Goal: Task Accomplishment & Management: Manage account settings

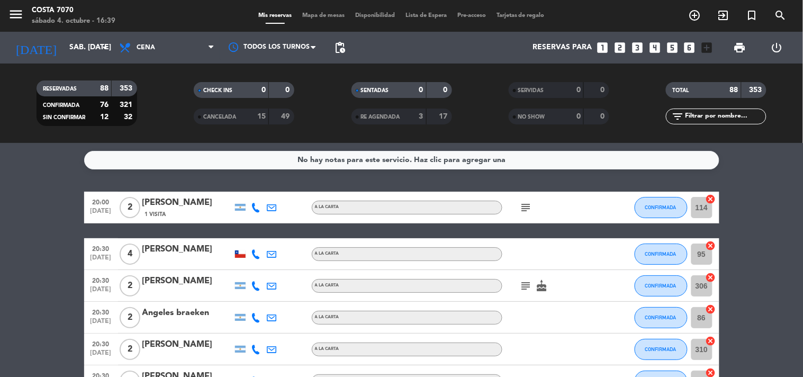
click at [653, 46] on icon "looks_4" at bounding box center [655, 48] width 14 height 14
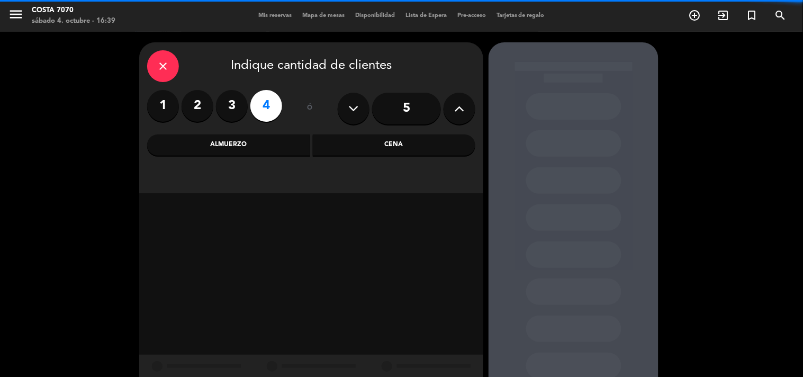
click at [384, 147] on div "Cena" at bounding box center [394, 144] width 163 height 21
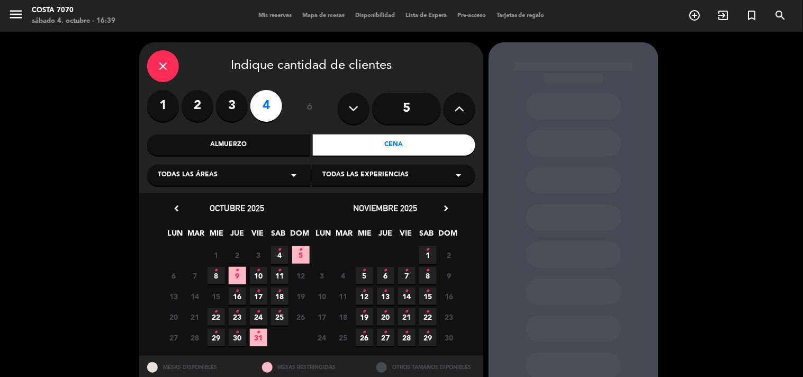
click at [272, 252] on span "4 •" at bounding box center [279, 254] width 17 height 17
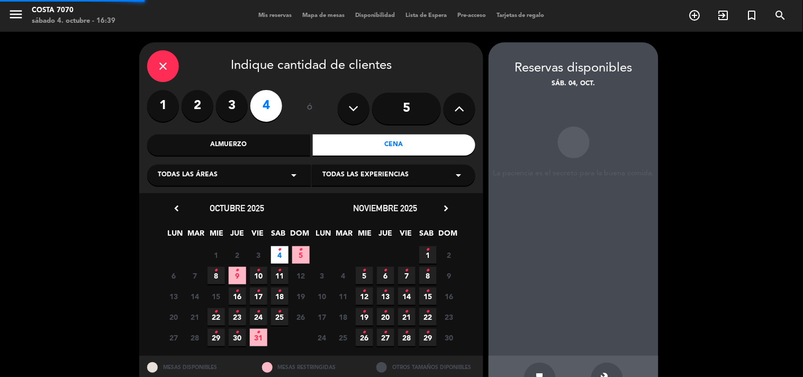
scroll to position [34, 0]
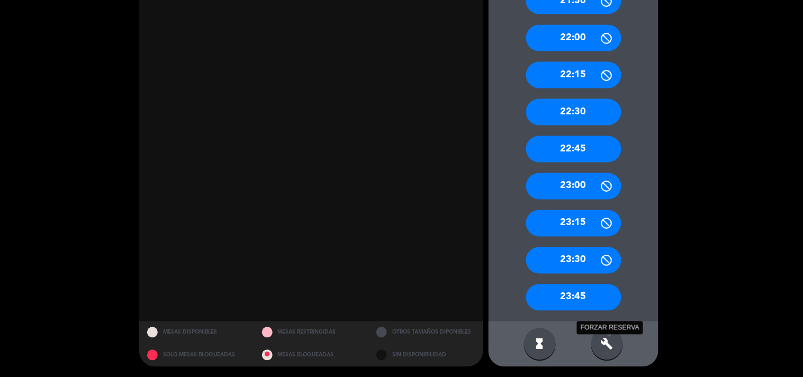
click at [609, 346] on icon "build" at bounding box center [606, 344] width 13 height 13
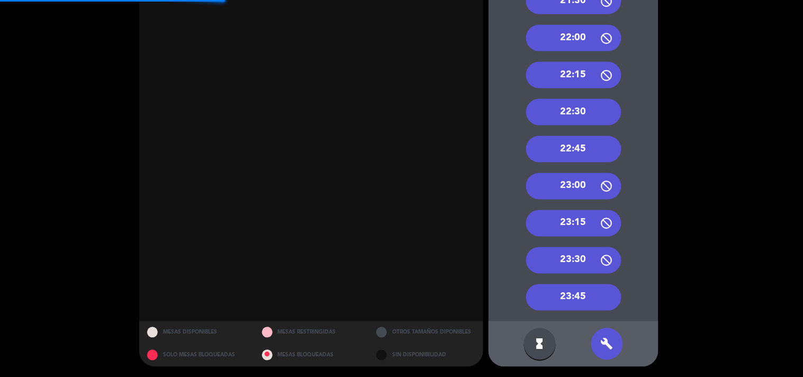
scroll to position [295, 0]
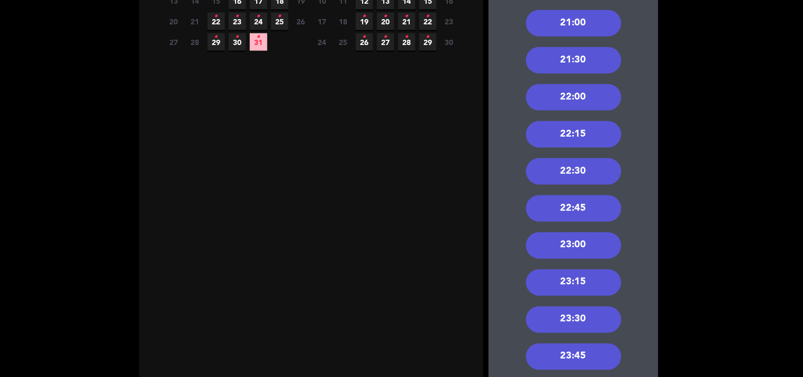
click at [597, 178] on div "22:30" at bounding box center [573, 171] width 95 height 26
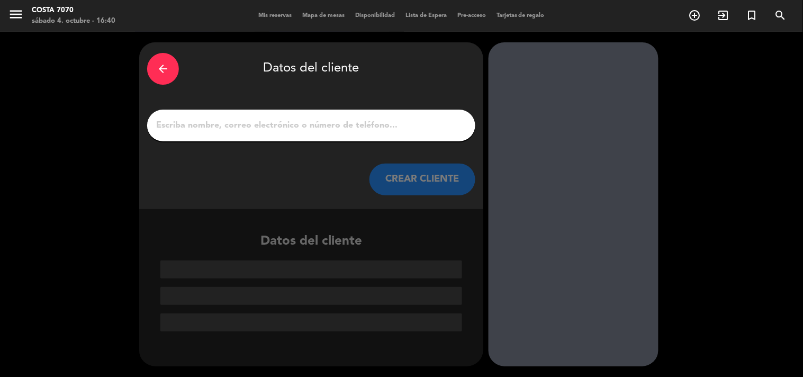
click at [382, 127] on input "1" at bounding box center [311, 125] width 312 height 15
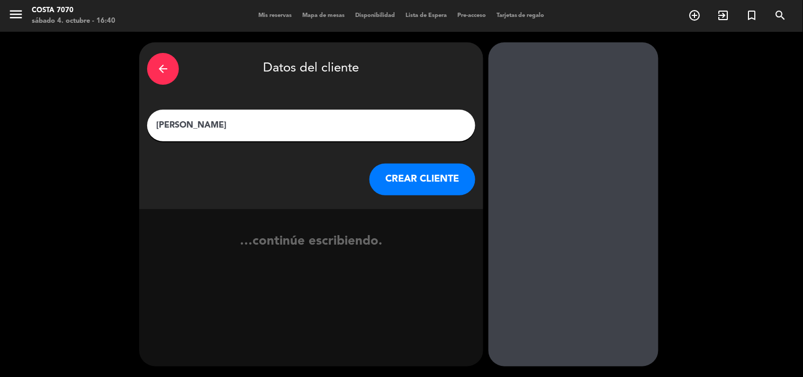
type input "[PERSON_NAME]"
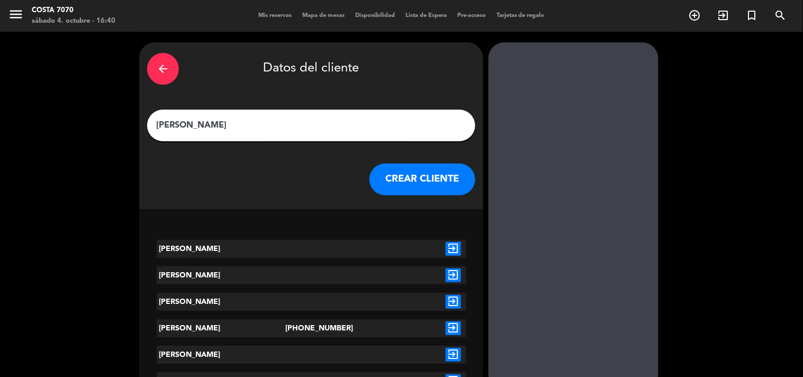
click at [413, 174] on button "CREAR CLIENTE" at bounding box center [422, 179] width 106 height 32
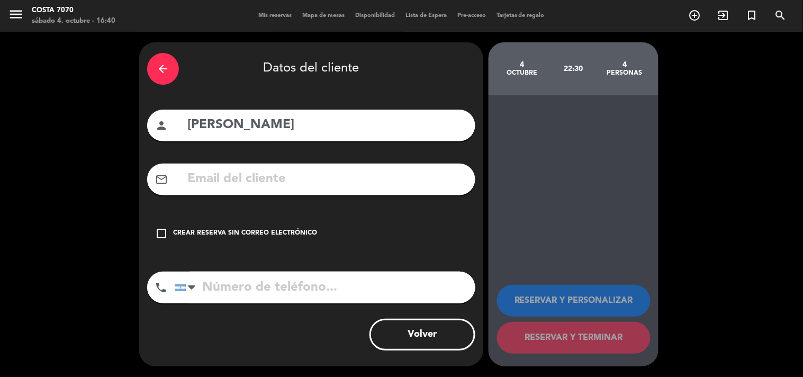
click at [281, 235] on div "Crear reserva sin correo electrónico" at bounding box center [245, 233] width 144 height 11
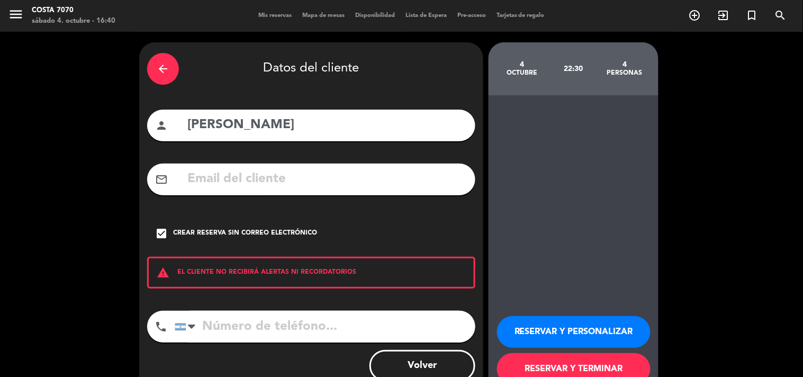
click at [541, 321] on button "RESERVAR Y PERSONALIZAR" at bounding box center [573, 332] width 153 height 32
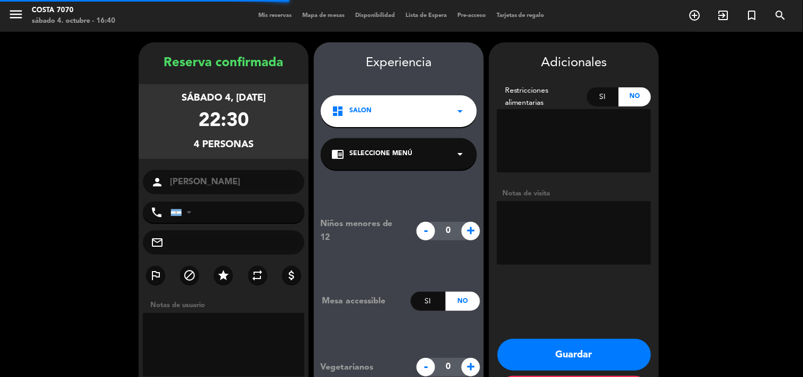
scroll to position [42, 0]
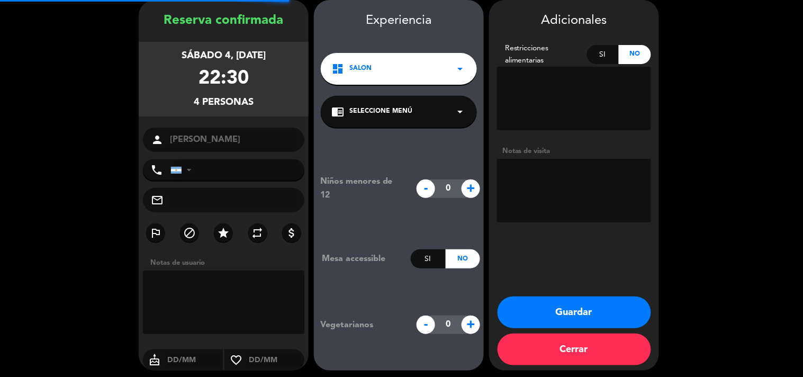
click at [535, 188] on textarea at bounding box center [574, 190] width 154 height 63
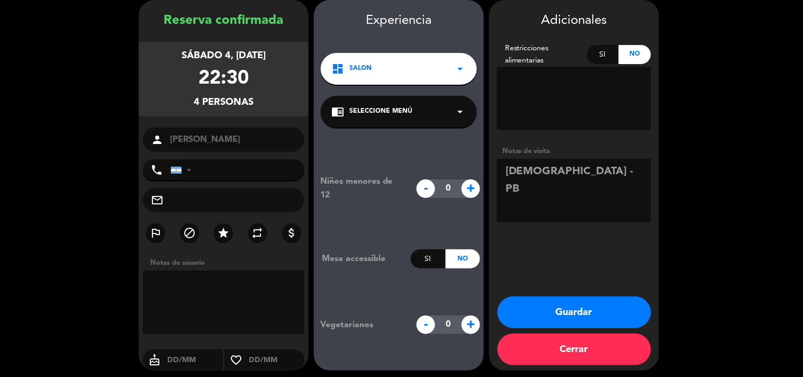
type textarea "Res Mica Deus - PB"
click at [568, 313] on button "Guardar" at bounding box center [573, 312] width 153 height 32
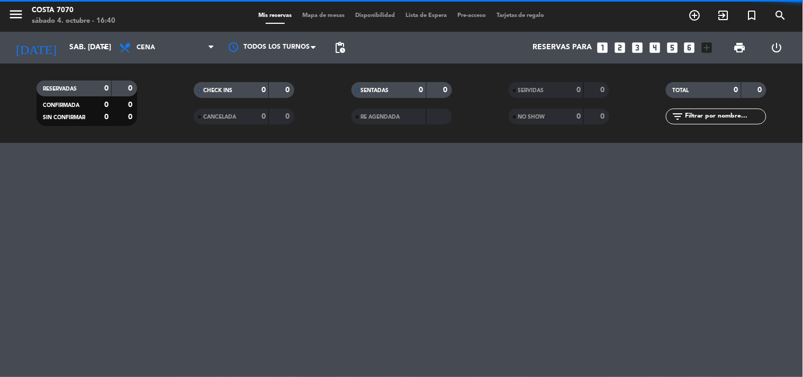
click at [736, 117] on input "text" at bounding box center [725, 117] width 82 height 12
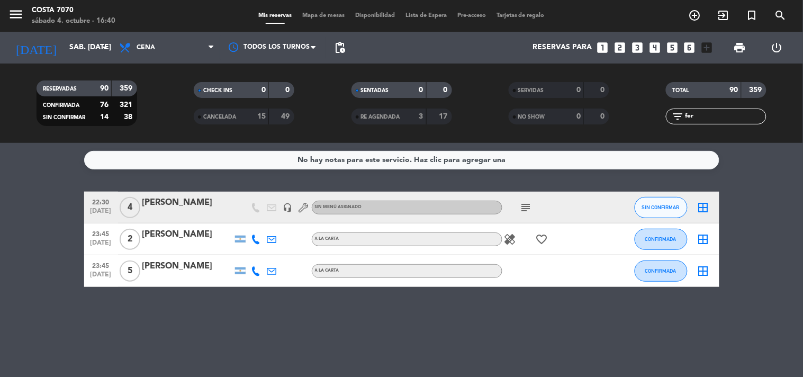
type input "fer"
click at [658, 199] on button "SIN CONFIRMAR" at bounding box center [660, 207] width 53 height 21
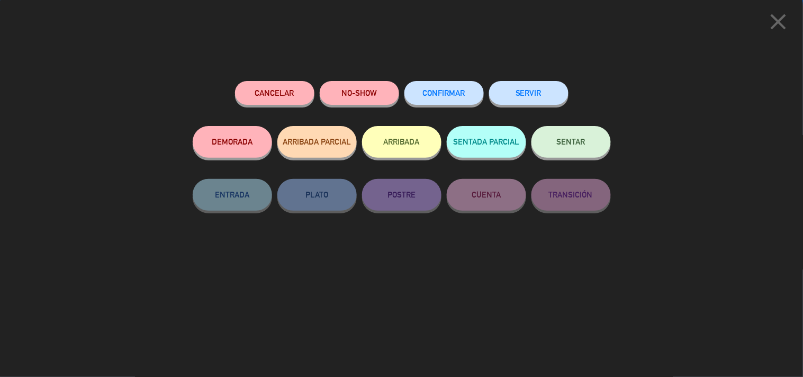
click at [457, 98] on button "CONFIRMAR" at bounding box center [443, 93] width 79 height 24
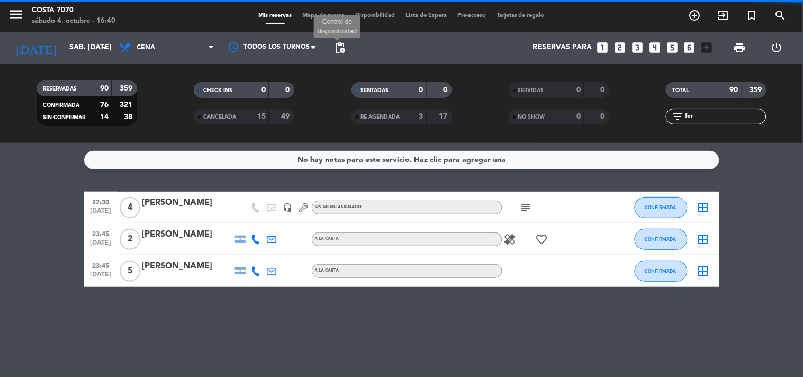
click at [340, 47] on span "pending_actions" at bounding box center [339, 47] width 13 height 13
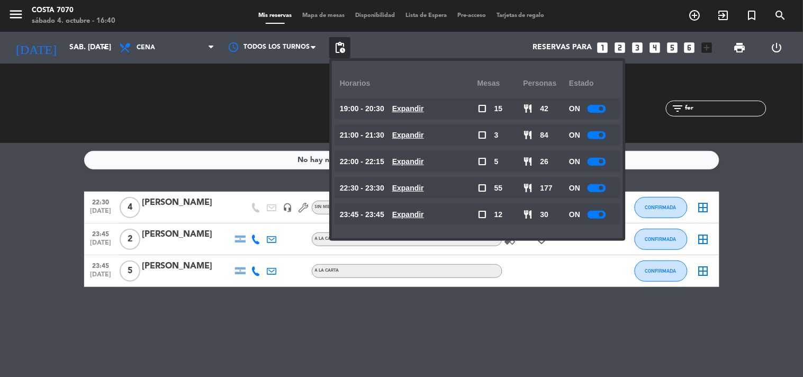
click at [746, 119] on div "TOTAL 90 359 filter_list fer" at bounding box center [715, 103] width 157 height 58
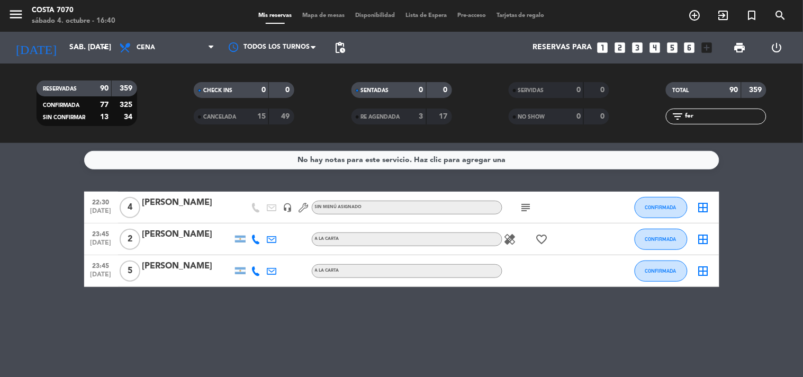
click at [740, 117] on input "fer" at bounding box center [725, 117] width 82 height 12
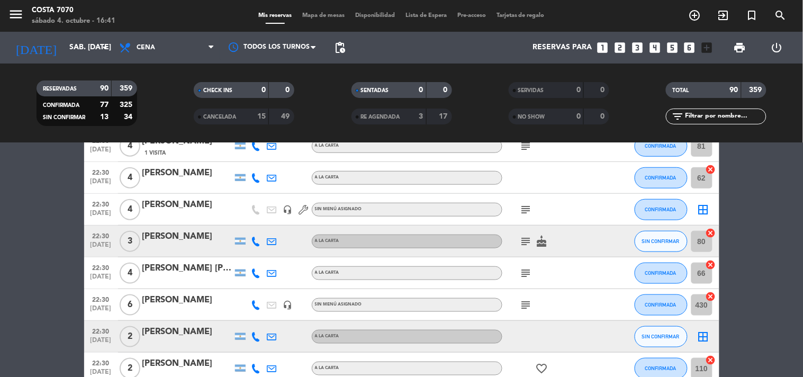
scroll to position [1352, 0]
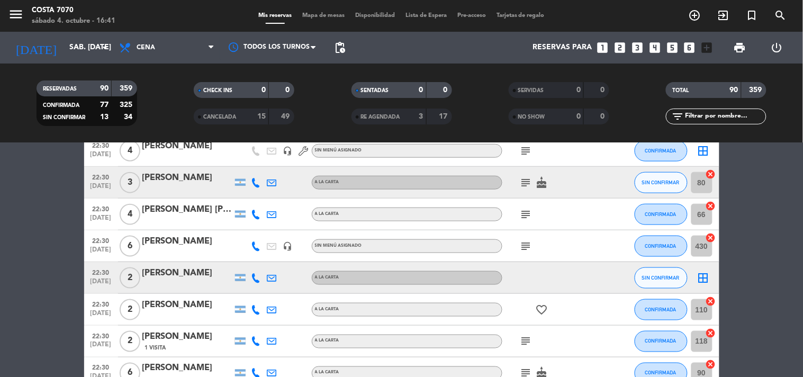
click at [256, 277] on icon at bounding box center [256, 278] width 10 height 10
click at [251, 256] on span "Copiar" at bounding box center [248, 259] width 22 height 11
click at [192, 282] on div at bounding box center [187, 284] width 90 height 8
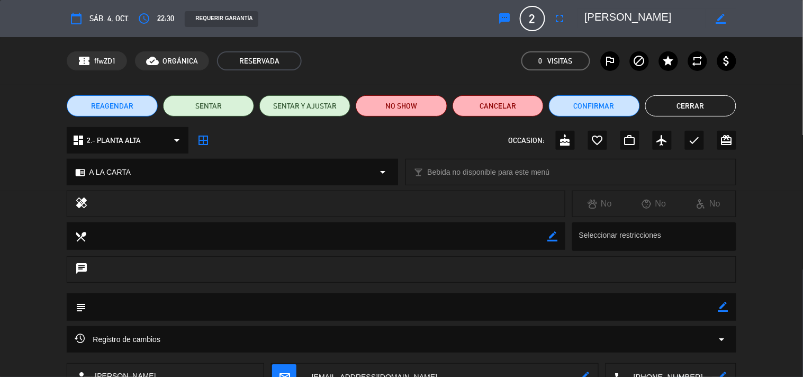
click at [503, 23] on icon "sms" at bounding box center [504, 18] width 13 height 13
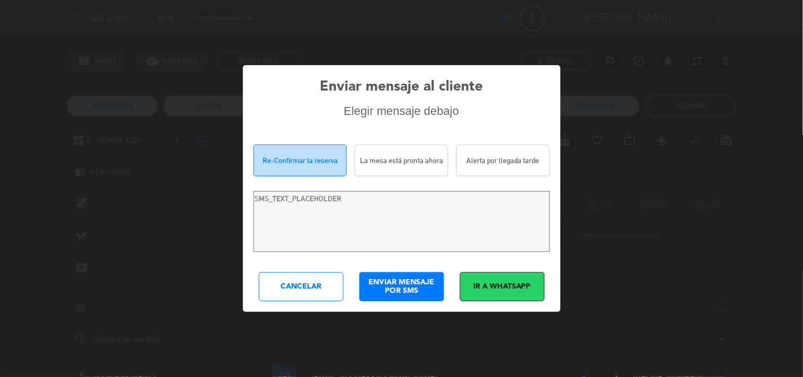
type textarea "Hola Gonzalo Estarli! Estamos escribiendo para re-confirmar su reserva en Costa…"
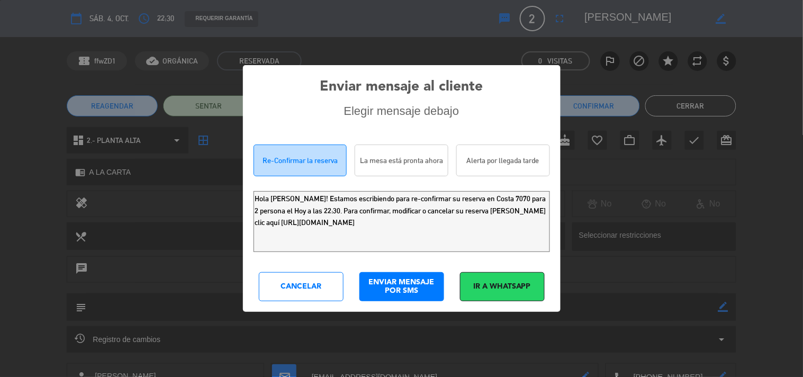
drag, startPoint x: 499, startPoint y: 224, endPoint x: 13, endPoint y: 118, distance: 498.1
click at [2, 140] on div "Enviar mensaje al cliente Elegir mensaje debajo Re-Confirmar la reserva La mesa…" at bounding box center [401, 188] width 803 height 377
click at [280, 270] on div "Enviar mensaje al cliente Elegir mensaje debajo Re-Confirmar la reserva La mesa…" at bounding box center [401, 188] width 317 height 246
click at [286, 286] on div "Cancelar" at bounding box center [301, 286] width 85 height 29
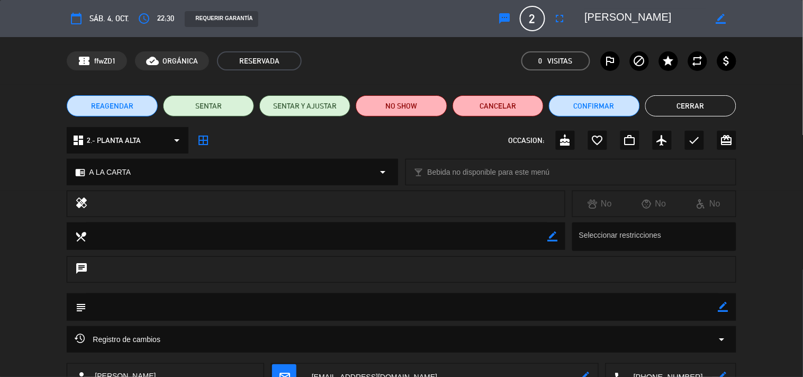
click at [666, 107] on button "Cerrar" at bounding box center [690, 105] width 91 height 21
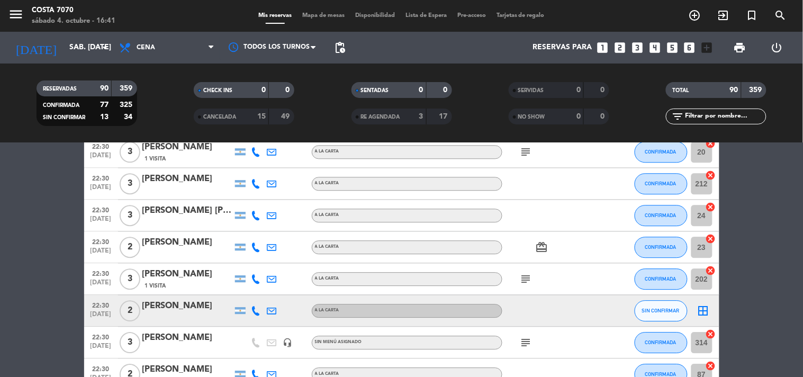
scroll to position [1822, 0]
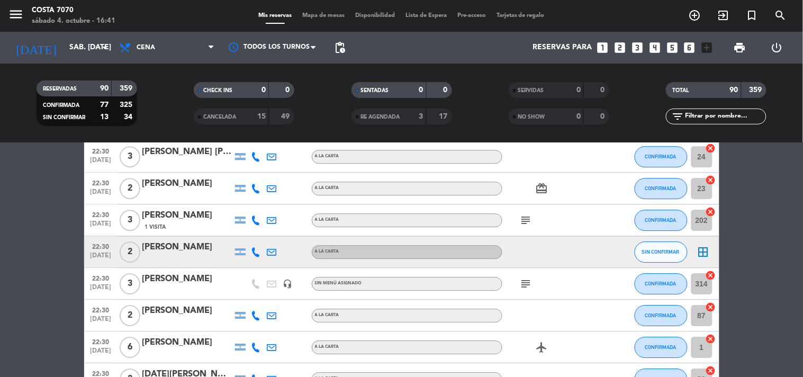
click at [253, 252] on icon at bounding box center [256, 252] width 10 height 10
click at [249, 239] on span "Copiar" at bounding box center [248, 233] width 22 height 11
click at [162, 254] on div at bounding box center [187, 258] width 90 height 8
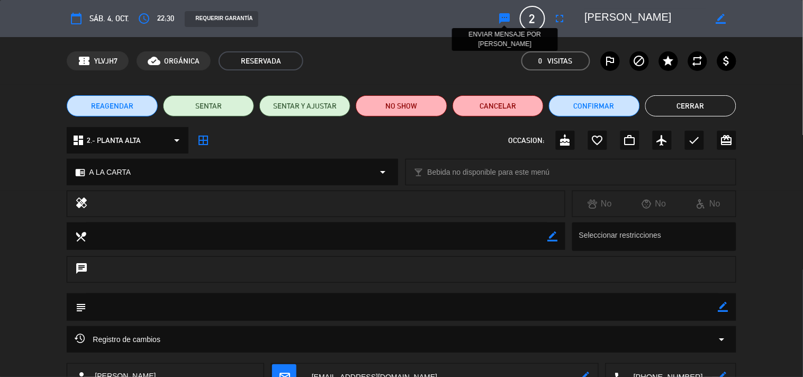
click at [503, 22] on icon "sms" at bounding box center [504, 18] width 13 height 13
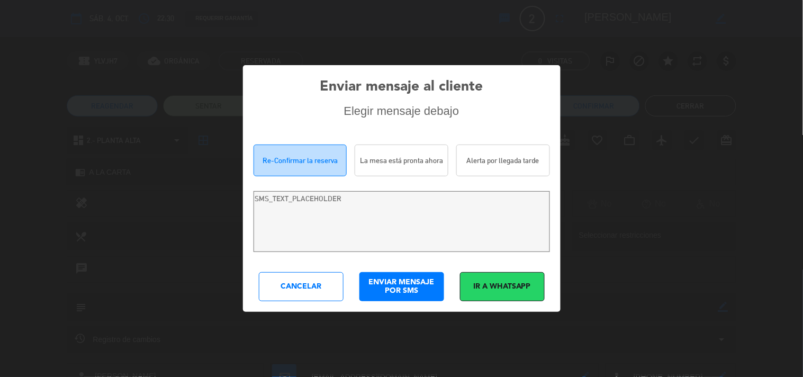
type textarea "Hola Michelle Goniondzki! Estamos escribiendo para re-confirmar su reserva en C…"
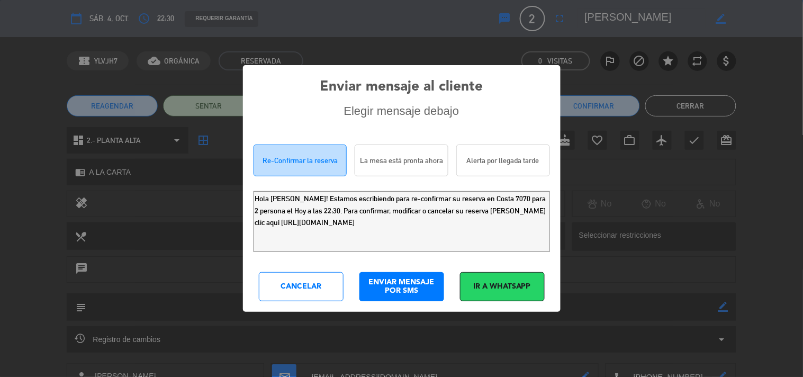
drag, startPoint x: 508, startPoint y: 235, endPoint x: 0, endPoint y: 40, distance: 544.6
click at [0, 67] on div "Enviar mensaje al cliente Elegir mensaje debajo Re-Confirmar la reserva La mesa…" at bounding box center [401, 188] width 803 height 377
click at [323, 291] on div "Cancelar" at bounding box center [301, 286] width 85 height 29
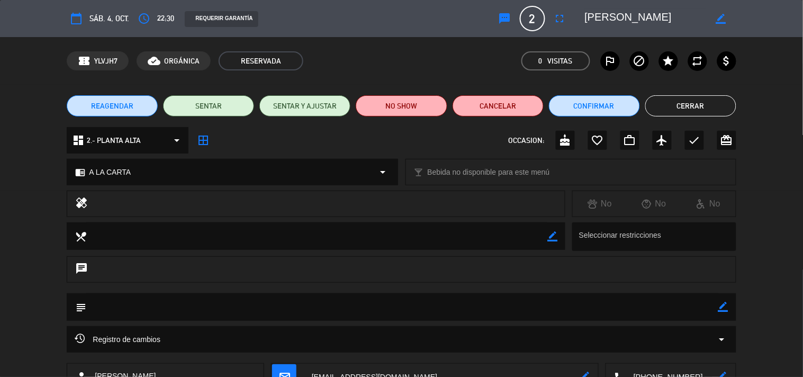
click at [687, 112] on button "Cerrar" at bounding box center [690, 105] width 91 height 21
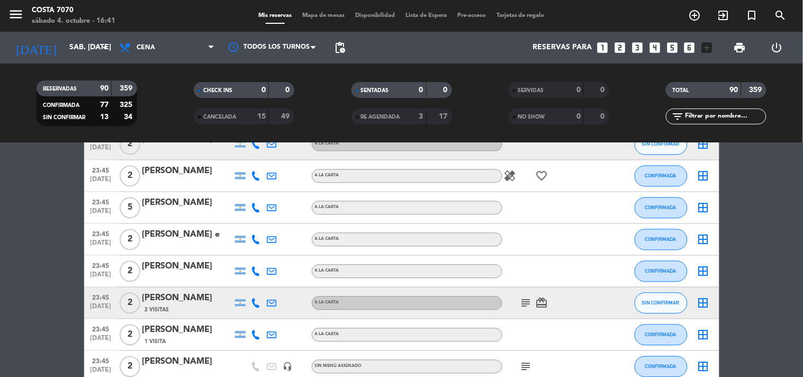
scroll to position [2821, 0]
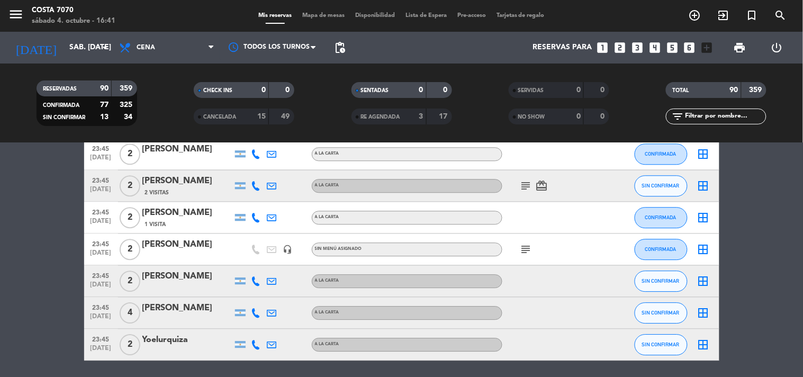
click at [253, 276] on icon at bounding box center [256, 281] width 10 height 10
click at [237, 258] on span "Copiar" at bounding box center [248, 262] width 22 height 11
click at [198, 280] on div "[PERSON_NAME]" at bounding box center [187, 276] width 90 height 14
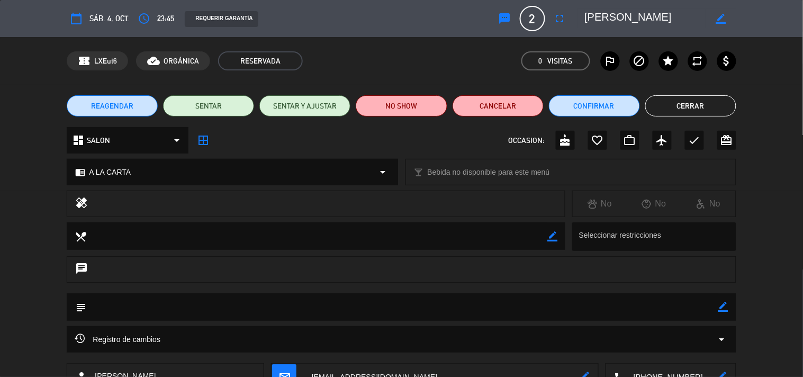
click at [502, 16] on icon "sms" at bounding box center [504, 18] width 13 height 13
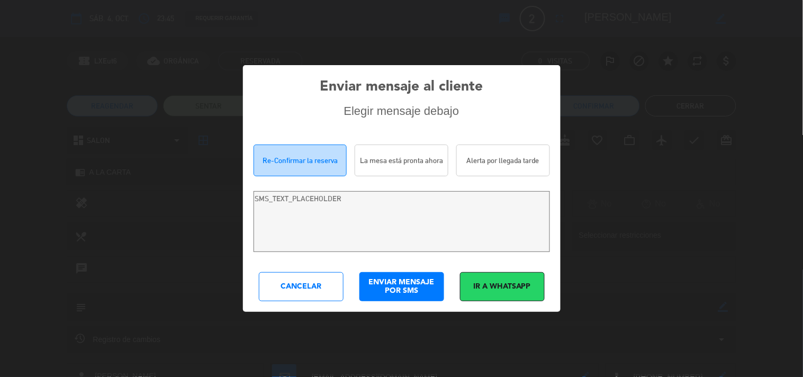
type textarea "Hola Natalia Juliano! Estamos escribiendo para re-confirmar su reserva en Costa…"
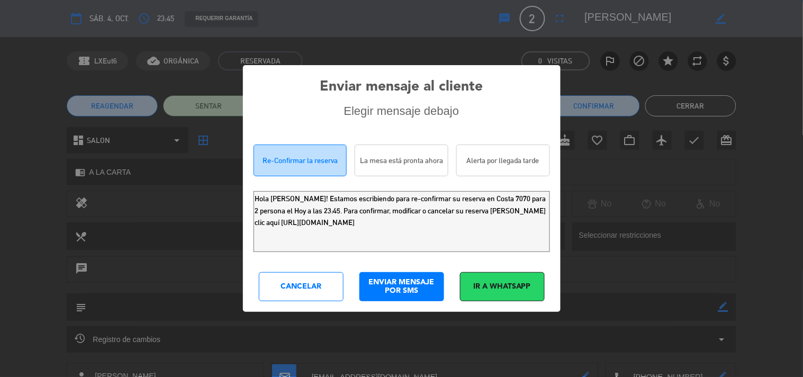
drag, startPoint x: 496, startPoint y: 230, endPoint x: 0, endPoint y: 0, distance: 546.5
click at [0, 44] on div "Enviar mensaje al cliente Elegir mensaje debajo Re-Confirmar la reserva La mesa…" at bounding box center [401, 188] width 803 height 377
click at [302, 288] on div "Cancelar" at bounding box center [301, 286] width 85 height 29
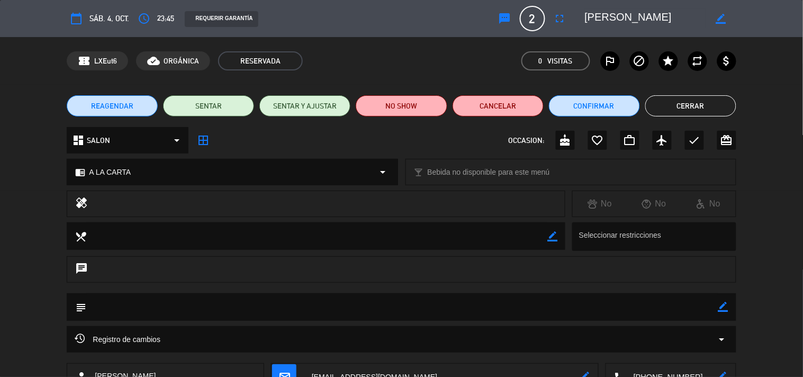
click at [661, 113] on button "Cerrar" at bounding box center [690, 105] width 91 height 21
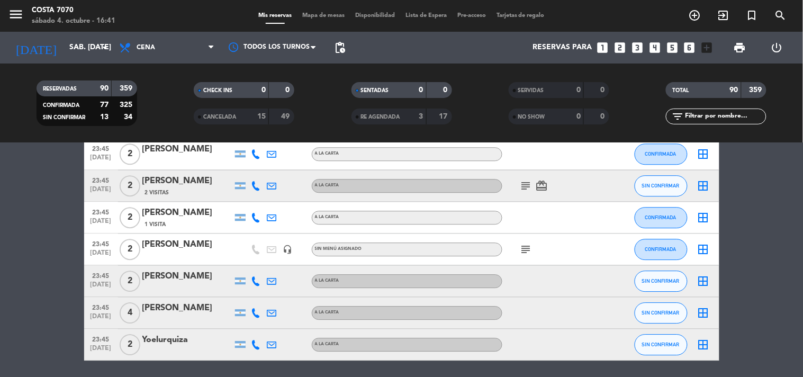
click at [257, 343] on icon at bounding box center [256, 345] width 10 height 10
click at [250, 320] on div "+541176340191" at bounding box center [261, 314] width 69 height 11
click at [249, 326] on span "Copiar" at bounding box center [248, 326] width 22 height 11
click at [342, 53] on span "pending_actions" at bounding box center [339, 47] width 13 height 13
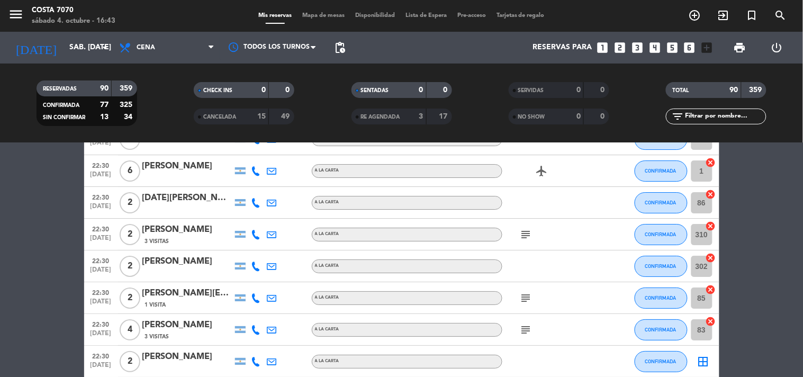
scroll to position [1763, 0]
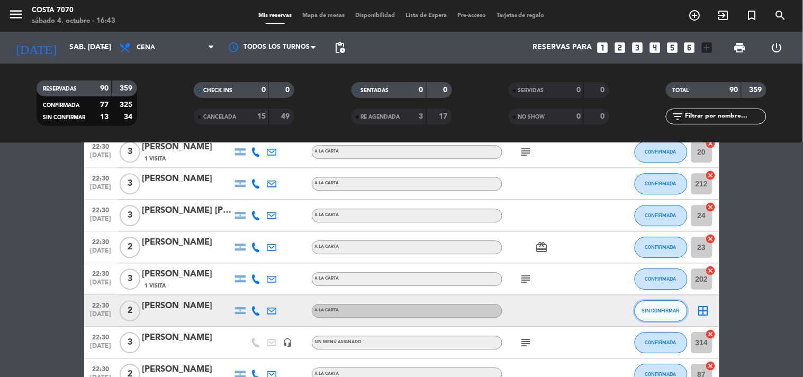
click at [672, 316] on button "SIN CONFIRMAR" at bounding box center [660, 310] width 53 height 21
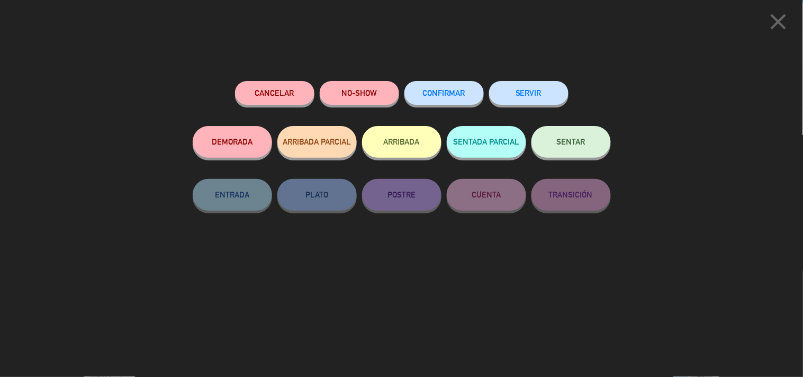
click at [445, 99] on button "CONFIRMAR" at bounding box center [443, 93] width 79 height 24
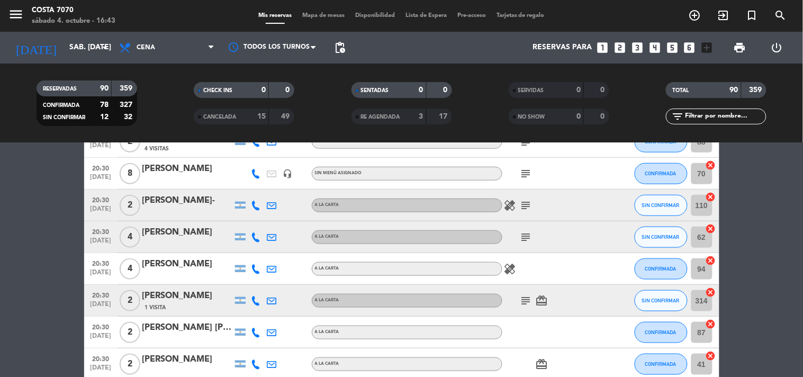
scroll to position [0, 0]
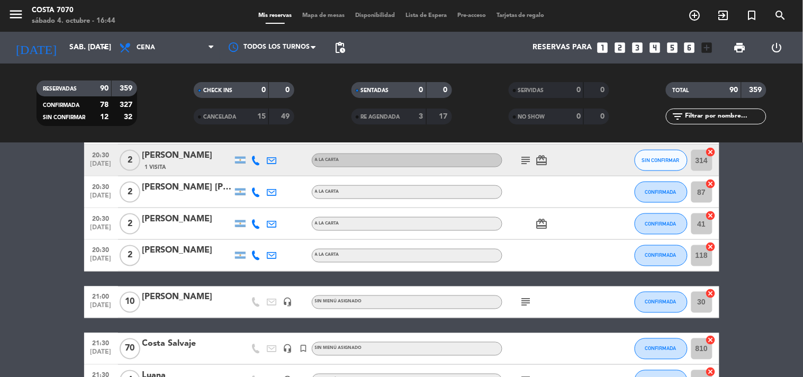
scroll to position [470, 0]
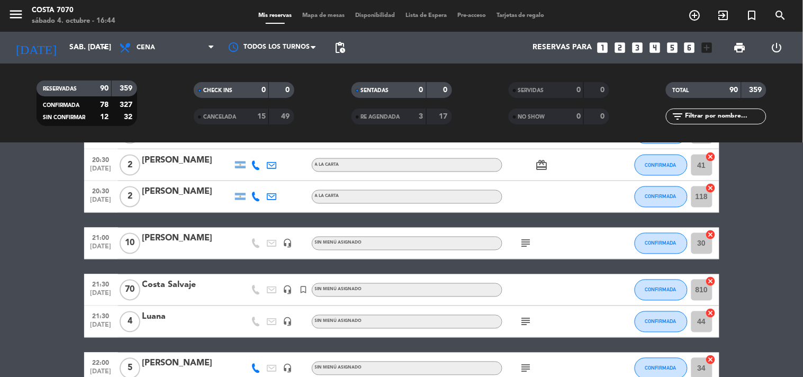
click at [530, 237] on icon "subject" at bounding box center [526, 243] width 13 height 13
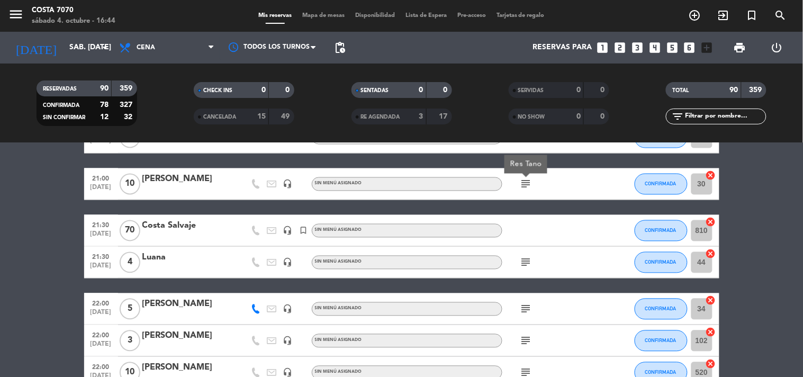
click at [522, 261] on icon "subject" at bounding box center [526, 262] width 13 height 13
click at [526, 305] on icon "subject" at bounding box center [526, 309] width 13 height 13
click at [527, 342] on icon "subject" at bounding box center [526, 340] width 13 height 13
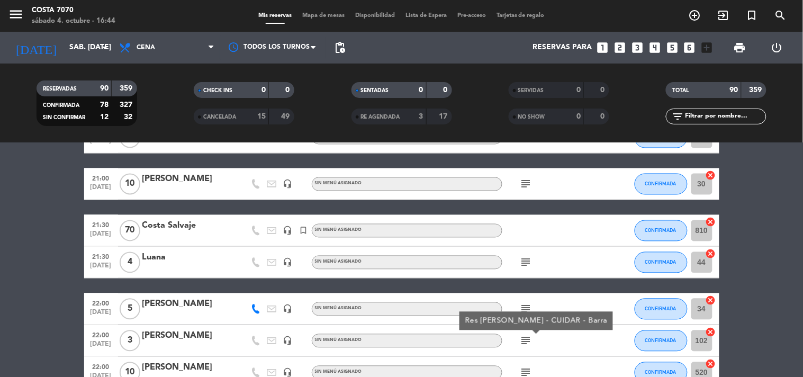
scroll to position [588, 0]
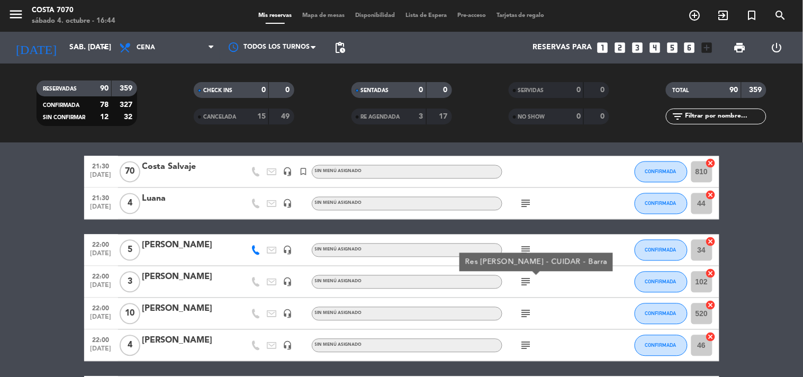
click at [528, 308] on icon "subject" at bounding box center [526, 313] width 13 height 13
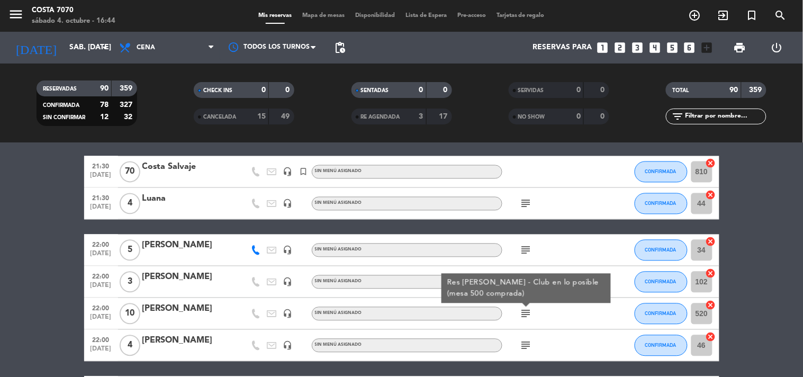
click at [527, 339] on icon "subject" at bounding box center [526, 345] width 13 height 13
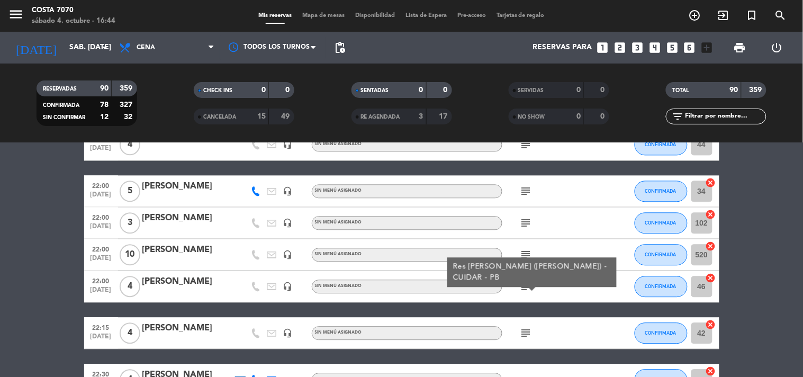
scroll to position [764, 0]
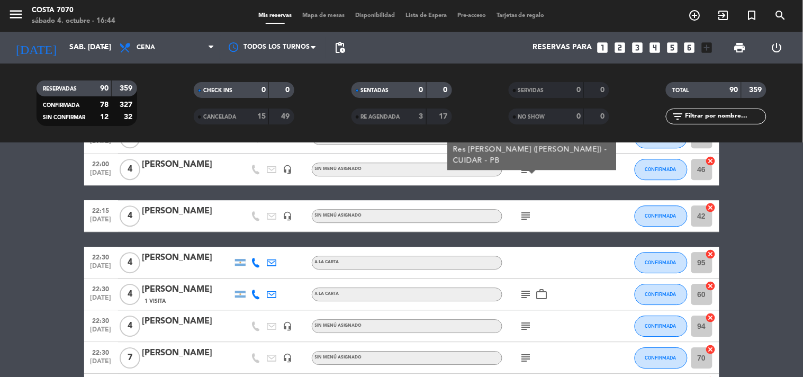
click at [525, 213] on icon "subject" at bounding box center [526, 216] width 13 height 13
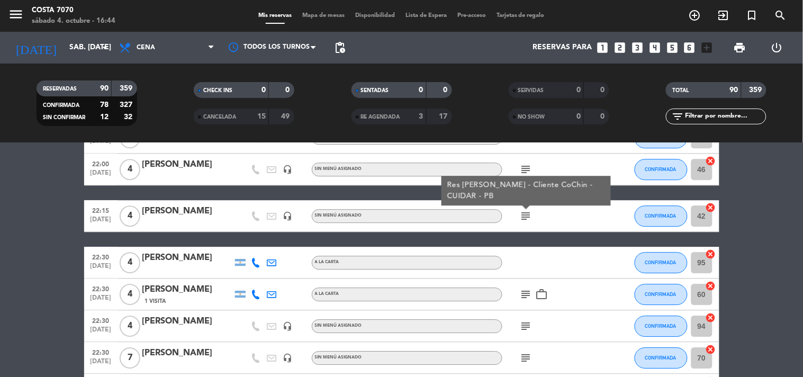
click at [529, 292] on icon "subject" at bounding box center [526, 294] width 13 height 13
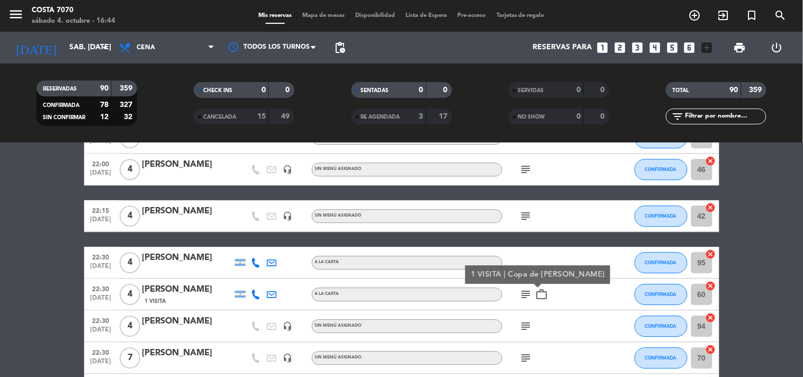
click at [525, 320] on icon "subject" at bounding box center [526, 326] width 13 height 13
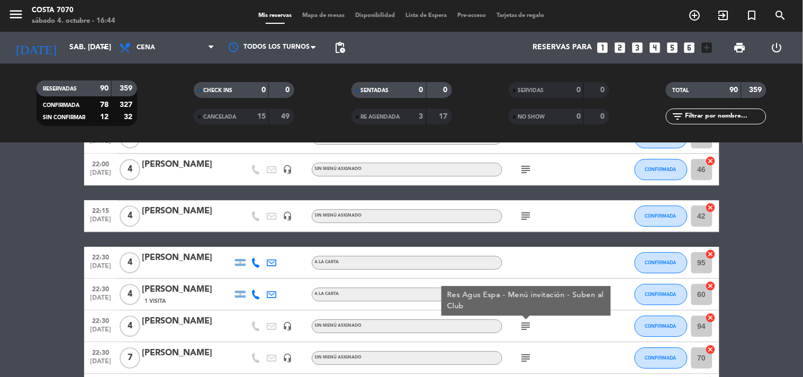
click at [525, 320] on icon "subject" at bounding box center [526, 326] width 13 height 13
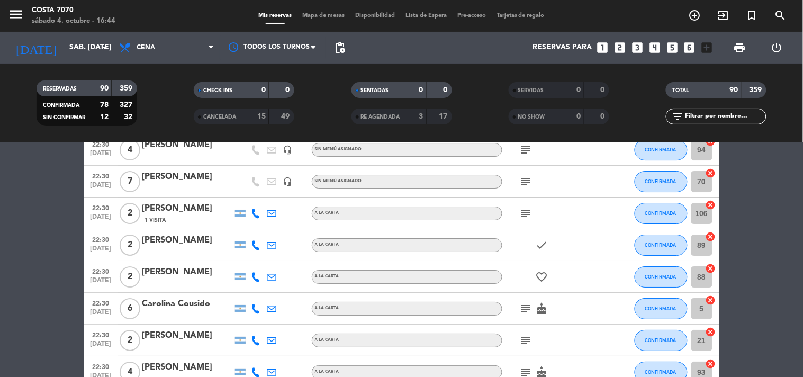
scroll to position [999, 0]
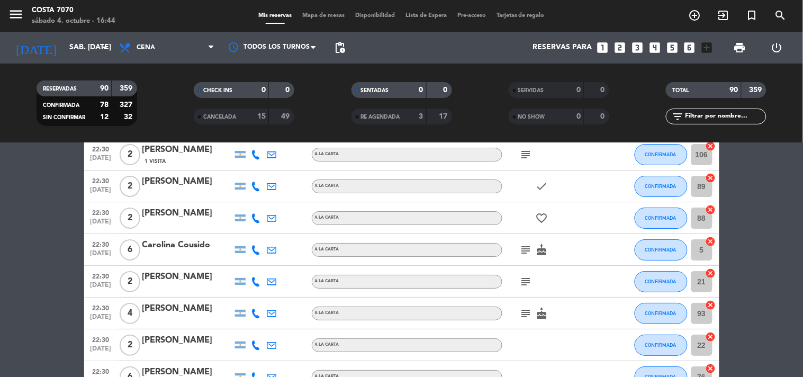
click at [529, 286] on icon "subject" at bounding box center [526, 281] width 13 height 13
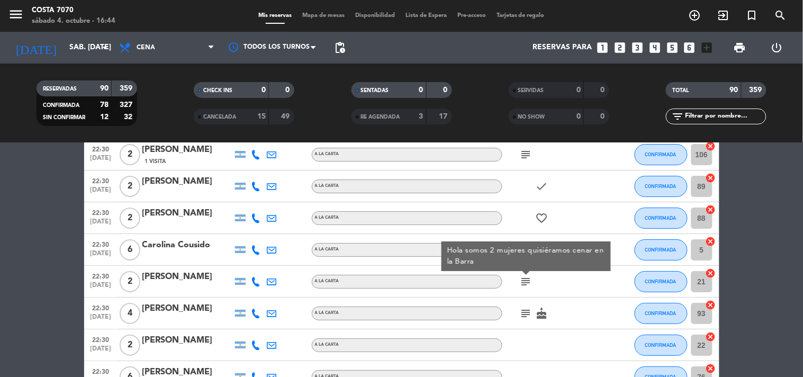
click at [529, 286] on icon "subject" at bounding box center [526, 281] width 13 height 13
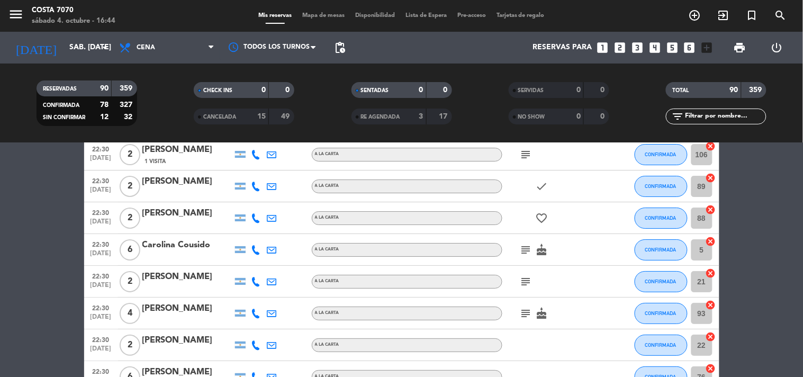
click at [212, 286] on div at bounding box center [187, 288] width 90 height 8
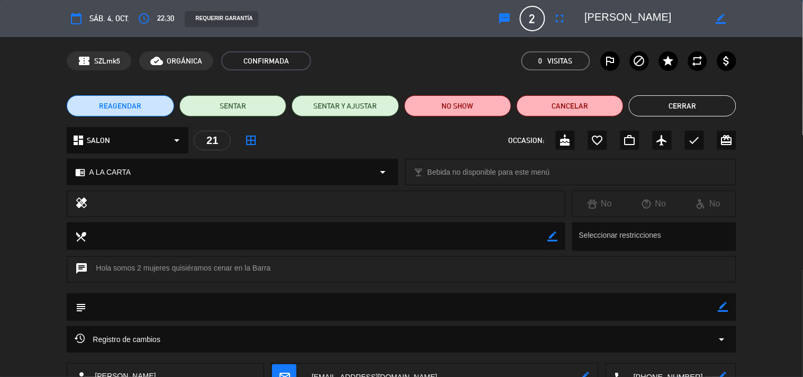
click at [718, 310] on icon "border_color" at bounding box center [723, 307] width 10 height 10
click at [705, 308] on textarea at bounding box center [401, 306] width 631 height 27
click at [522, 305] on textarea at bounding box center [401, 306] width 631 height 27
click at [717, 308] on textarea at bounding box center [401, 306] width 631 height 27
type textarea "Preferencia: Barra"
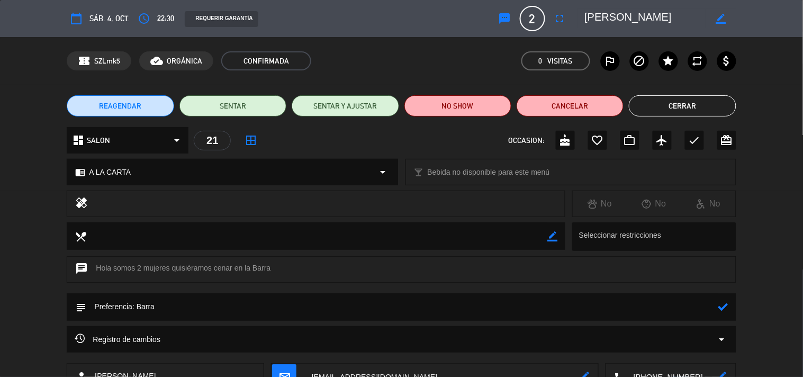
click at [721, 306] on icon at bounding box center [723, 307] width 10 height 10
click at [681, 114] on button "Cerrar" at bounding box center [682, 105] width 107 height 21
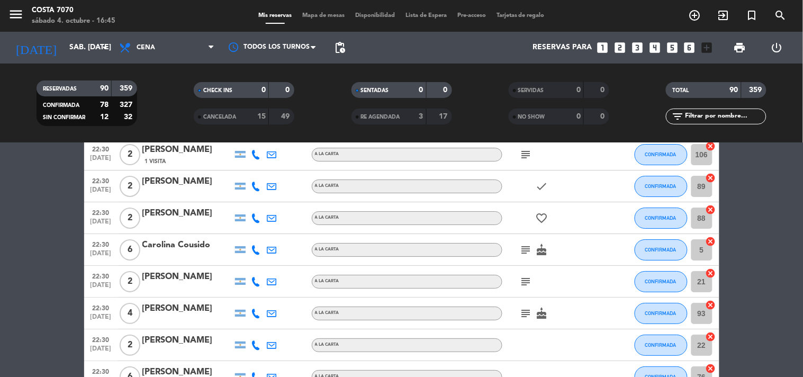
click at [712, 116] on input "text" at bounding box center [725, 117] width 82 height 12
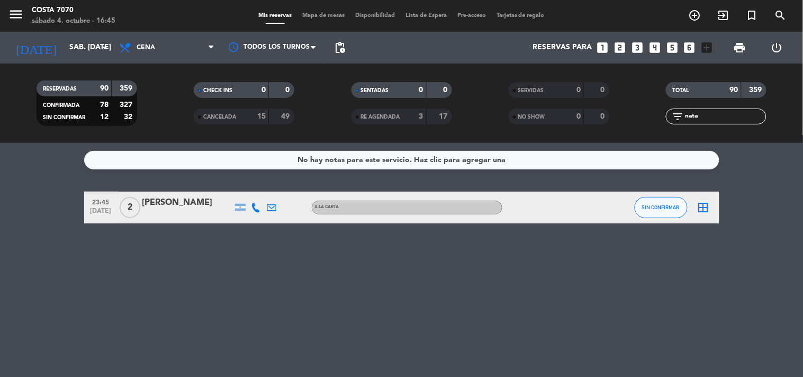
scroll to position [0, 0]
type input "nata"
click at [641, 205] on button "SIN CONFIRMAR" at bounding box center [660, 207] width 53 height 21
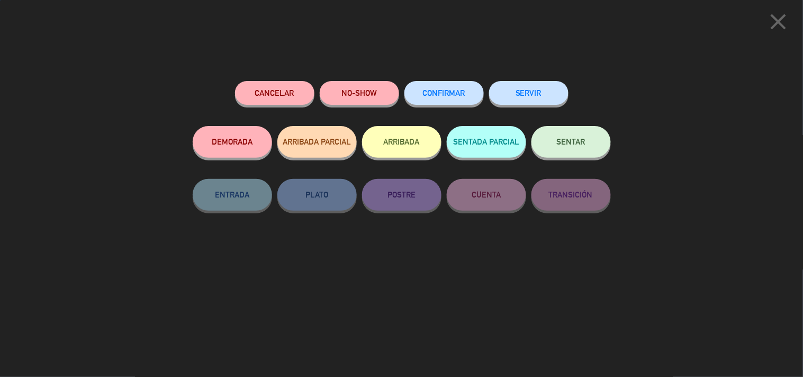
click at [440, 99] on button "CONFIRMAR" at bounding box center [443, 93] width 79 height 24
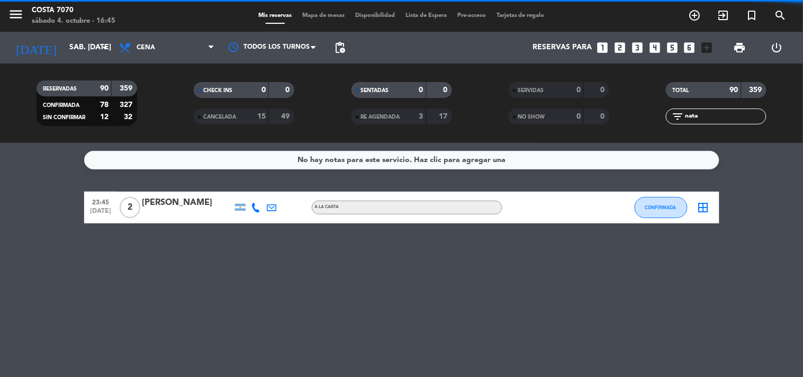
click at [712, 115] on input "nata" at bounding box center [725, 117] width 82 height 12
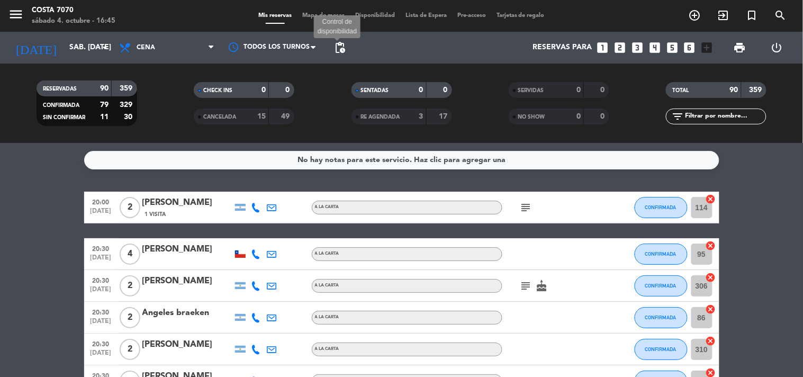
click at [334, 50] on span "pending_actions" at bounding box center [339, 47] width 13 height 13
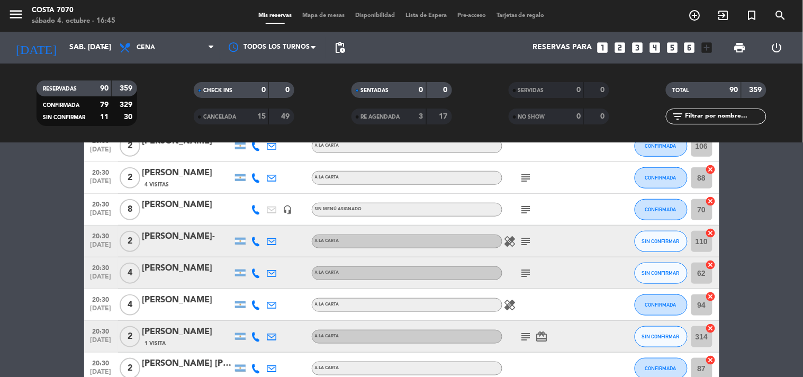
scroll to position [294, 0]
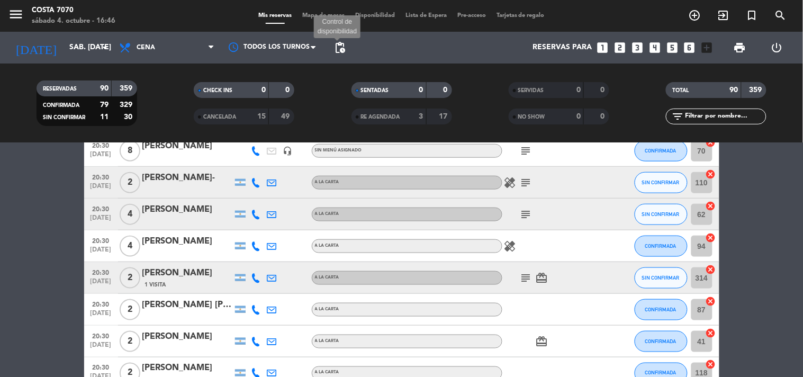
click at [340, 43] on span "pending_actions" at bounding box center [339, 47] width 13 height 13
